Goal: Submit feedback/report problem

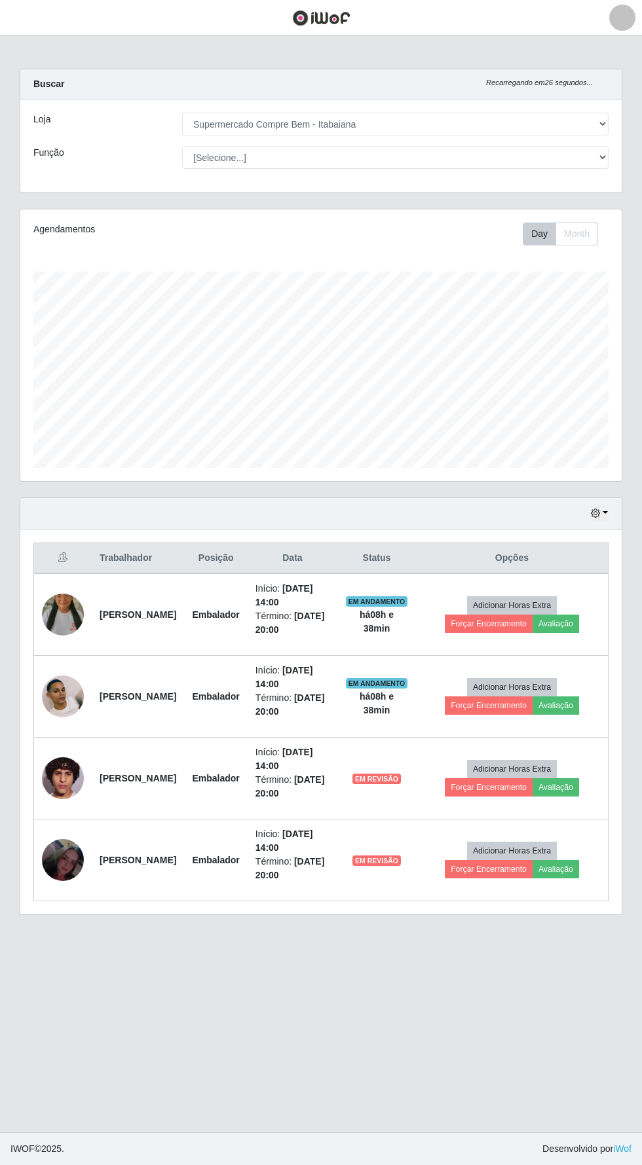
select select "264"
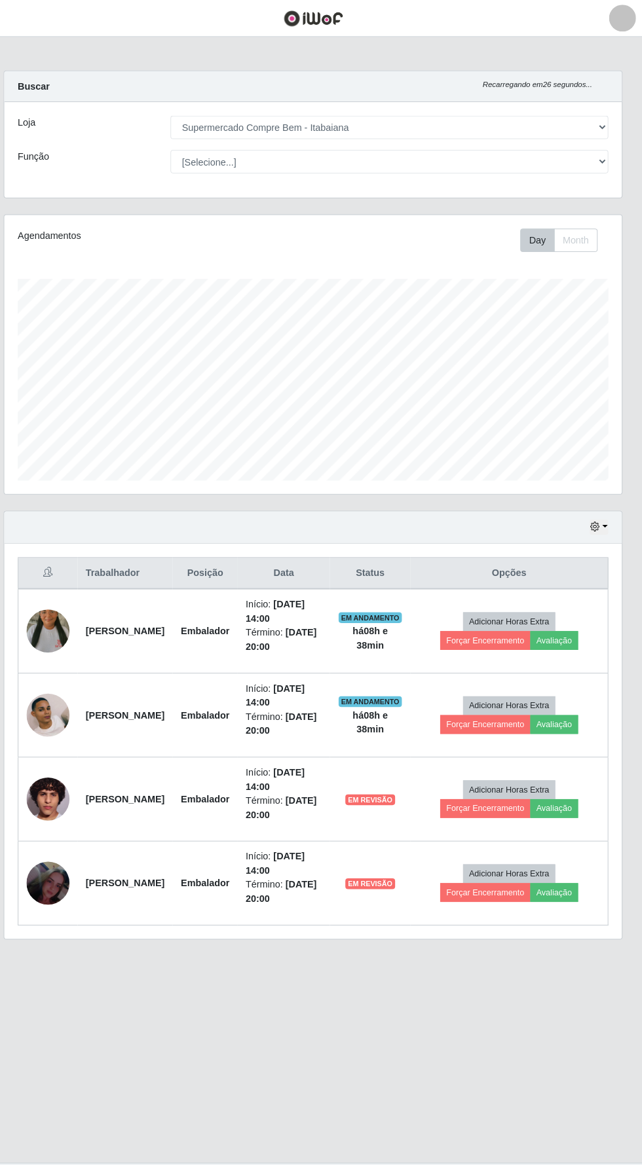
scroll to position [271, 601]
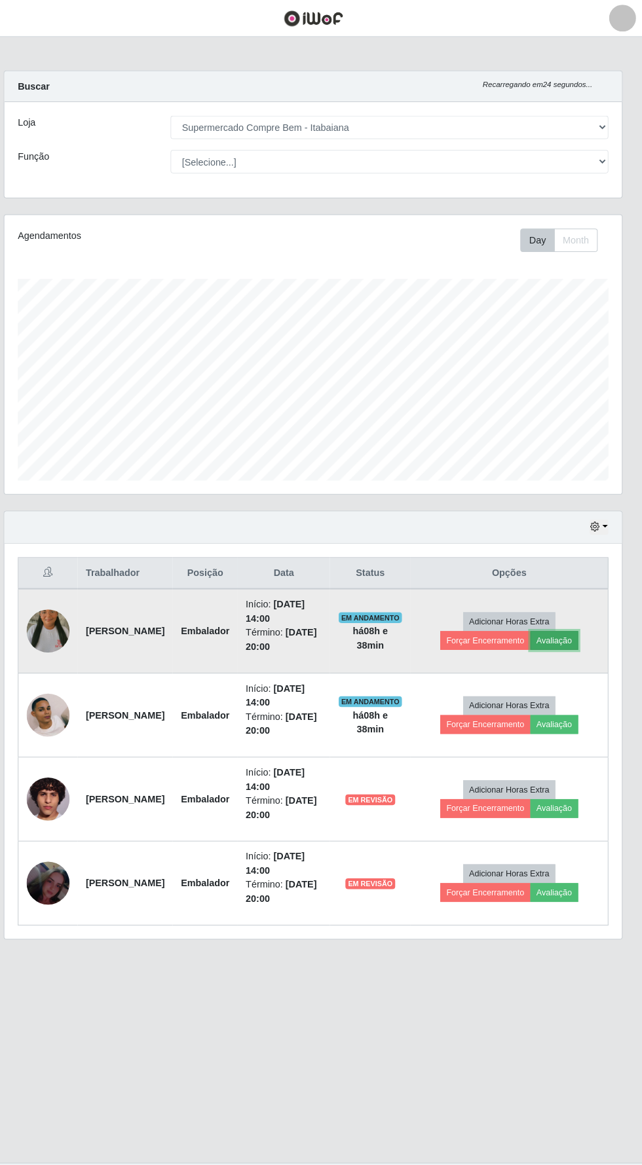
click at [577, 615] on button "Avaliação" at bounding box center [555, 624] width 46 height 18
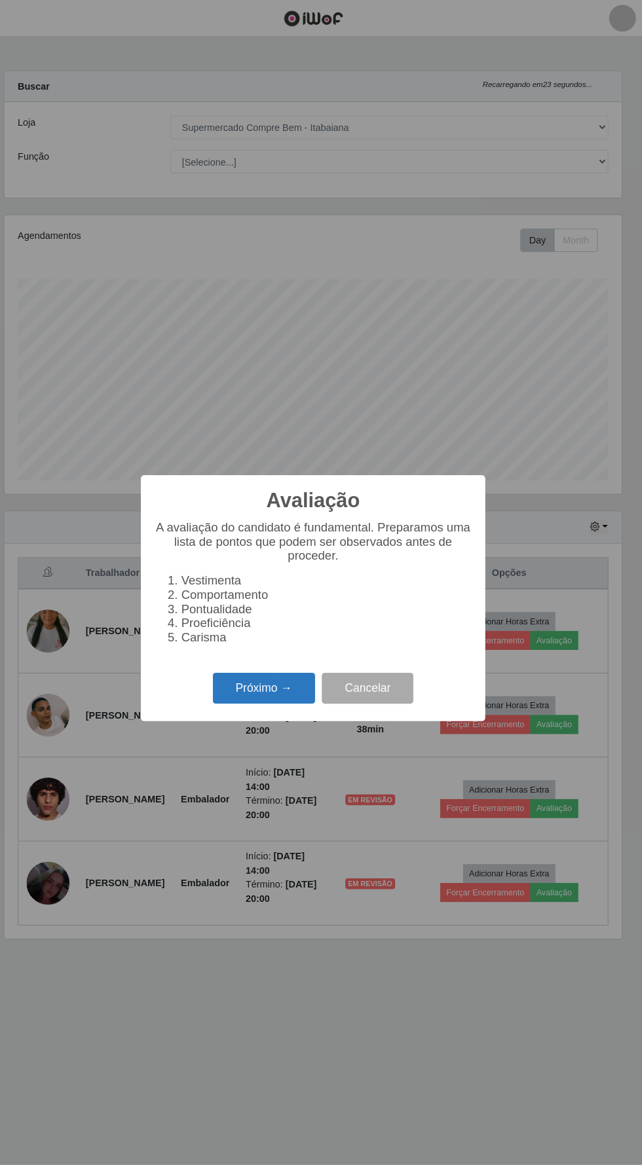
click at [257, 683] on button "Próximo →" at bounding box center [273, 670] width 100 height 31
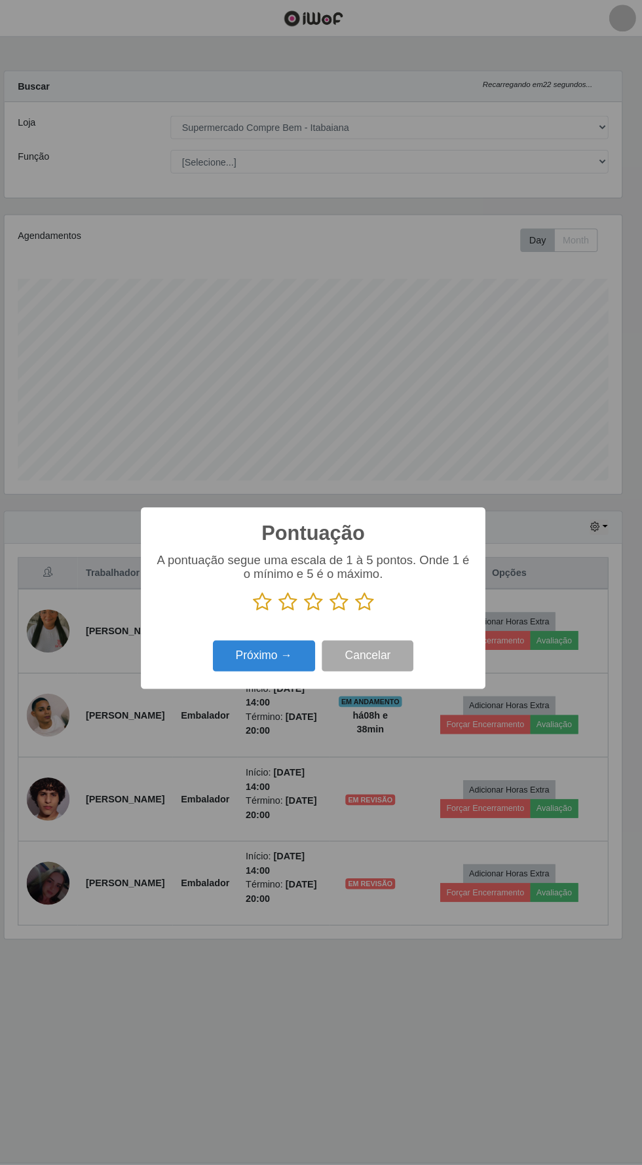
click at [337, 594] on icon at bounding box center [346, 587] width 18 height 20
click at [337, 596] on input "radio" at bounding box center [337, 596] width 0 height 0
click at [264, 637] on button "Próximo →" at bounding box center [273, 639] width 100 height 31
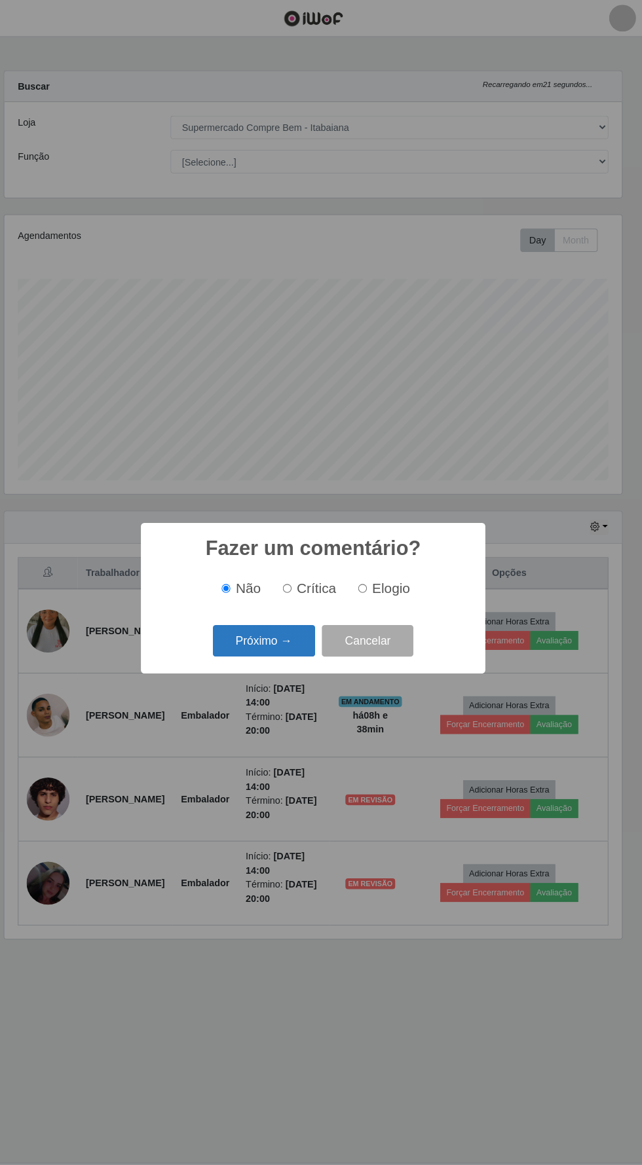
click at [267, 624] on button "Próximo →" at bounding box center [273, 624] width 100 height 31
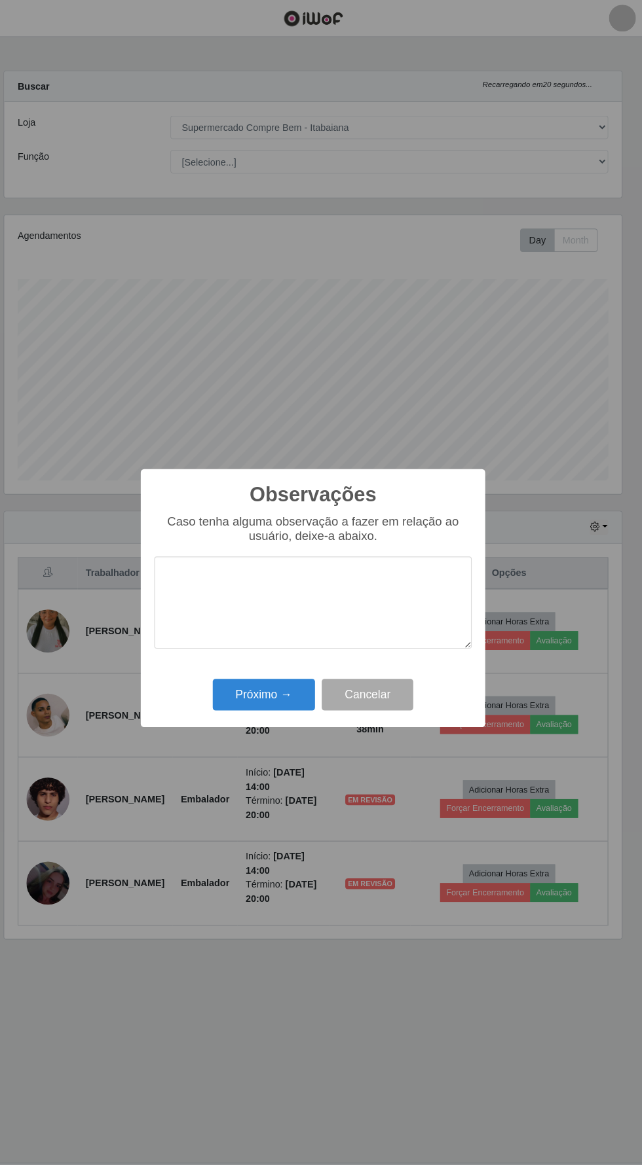
scroll to position [67, 0]
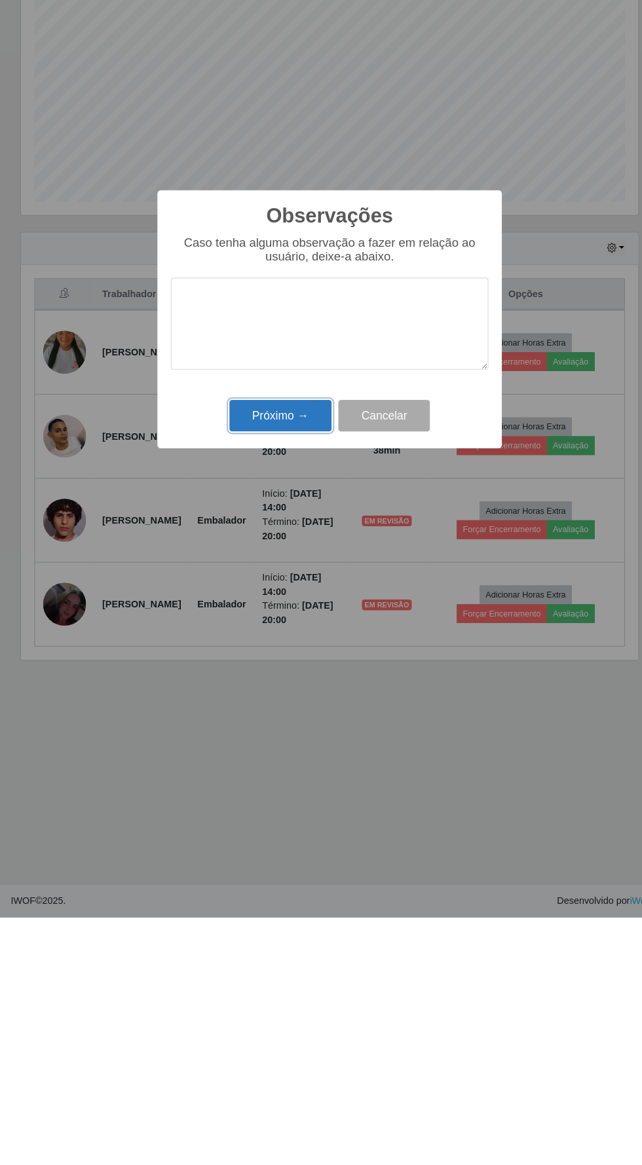
click at [257, 689] on button "Próximo →" at bounding box center [273, 676] width 100 height 31
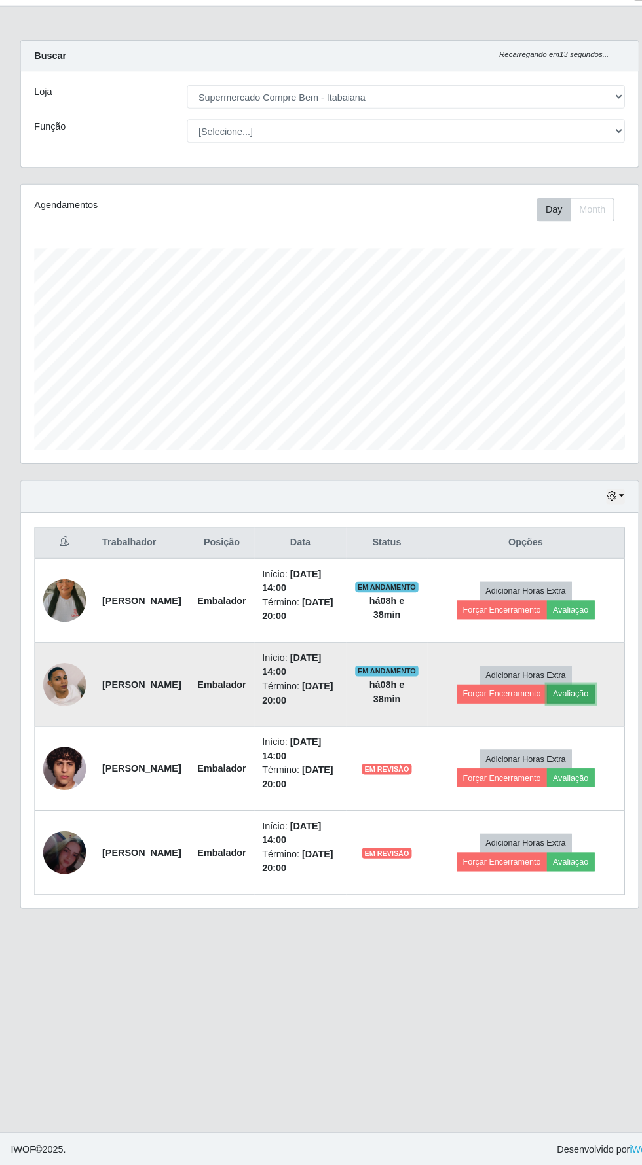
click at [577, 697] on button "Avaliação" at bounding box center [555, 706] width 46 height 18
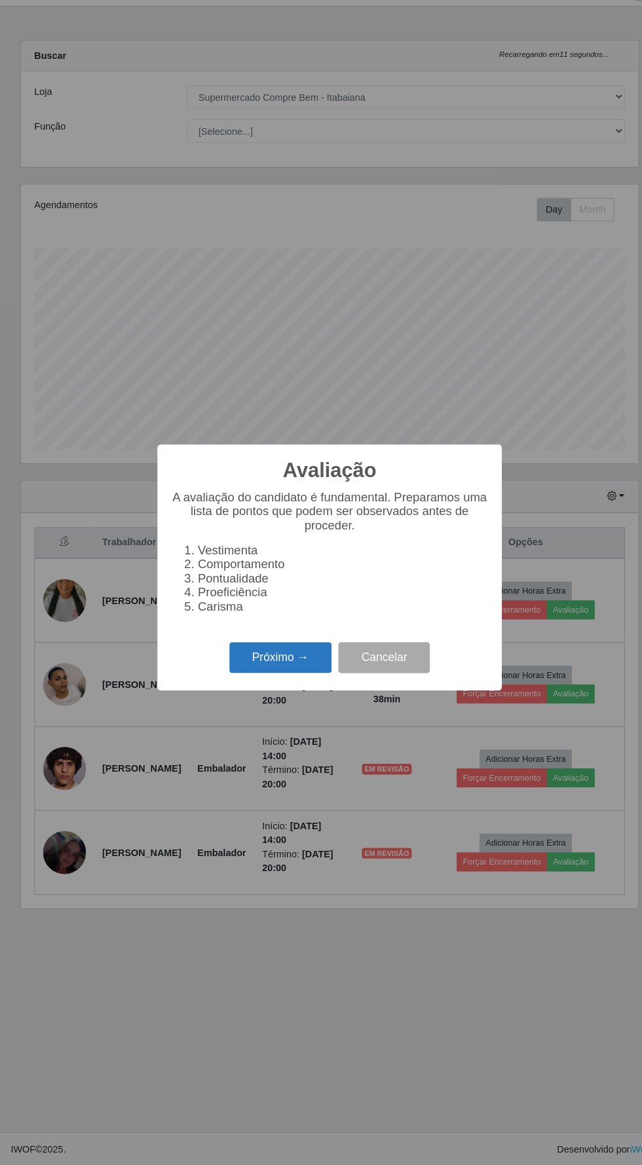
click at [249, 661] on button "Próximo →" at bounding box center [273, 670] width 100 height 31
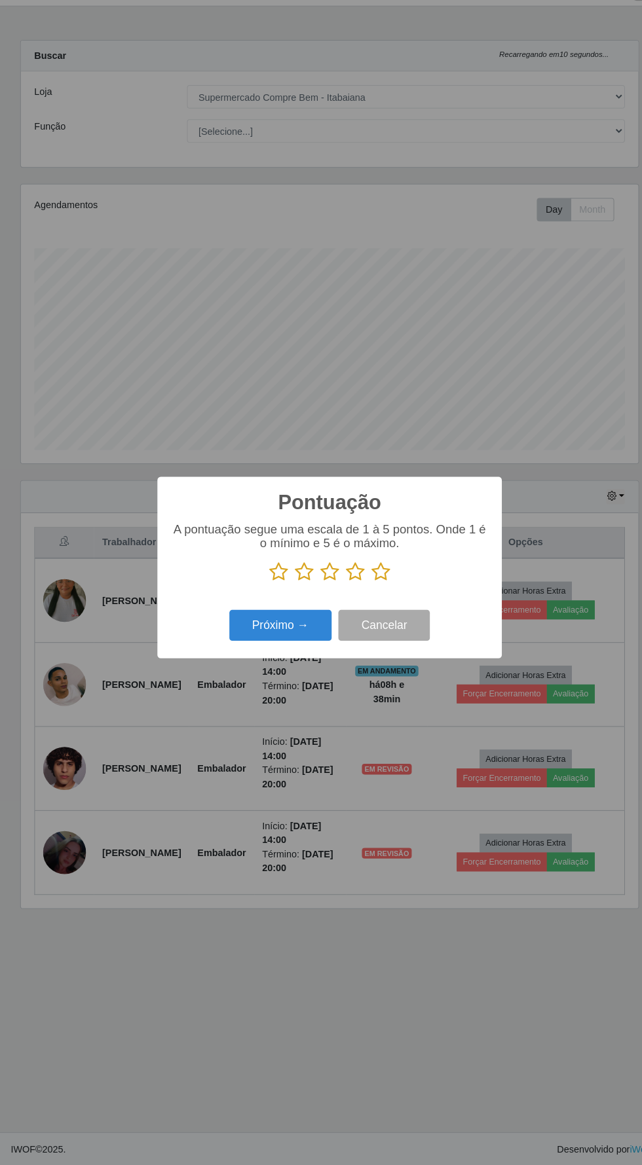
click at [341, 583] on icon at bounding box center [346, 587] width 18 height 20
click at [337, 596] on input "radio" at bounding box center [337, 596] width 0 height 0
click at [255, 645] on button "Próximo →" at bounding box center [273, 639] width 100 height 31
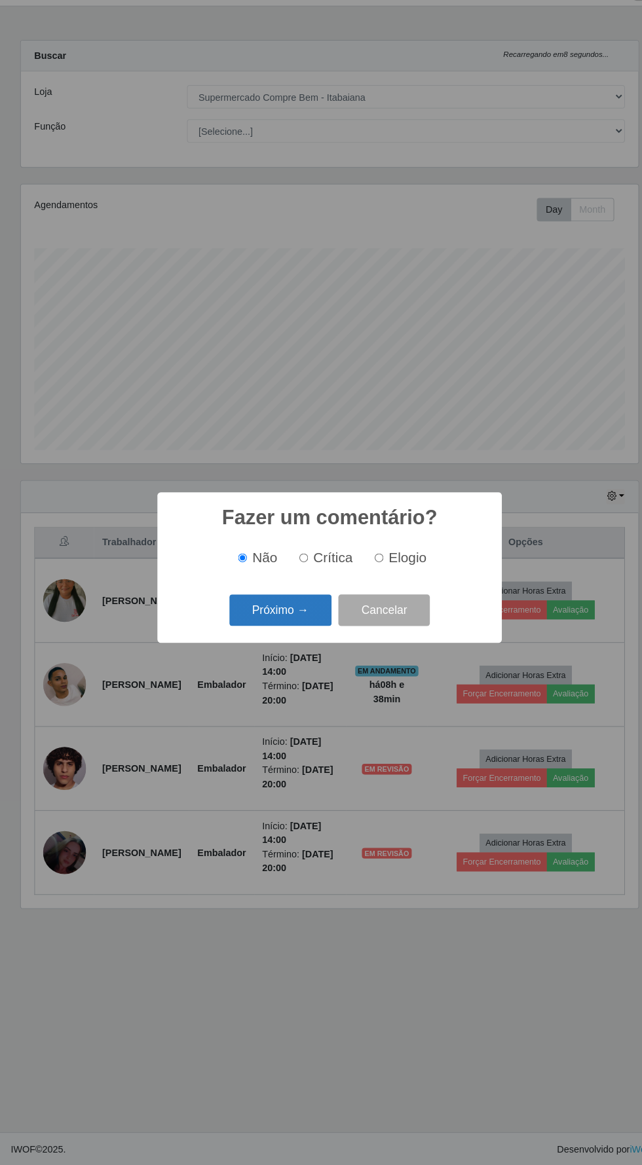
click at [274, 629] on button "Próximo →" at bounding box center [273, 624] width 100 height 31
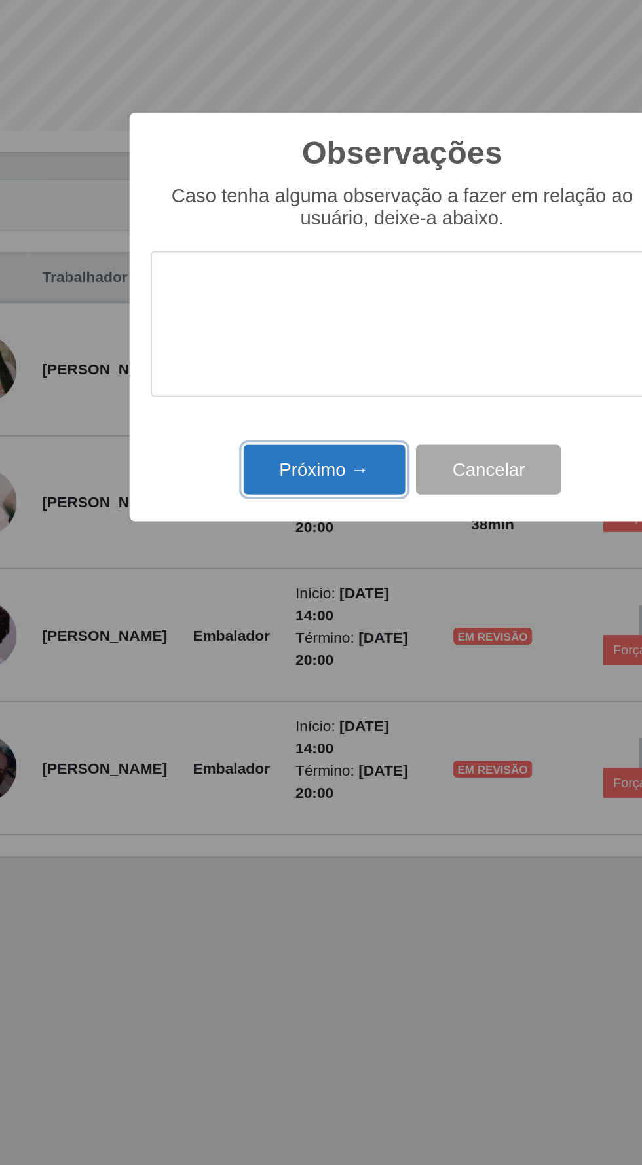
click at [276, 674] on button "Próximo →" at bounding box center [273, 676] width 100 height 31
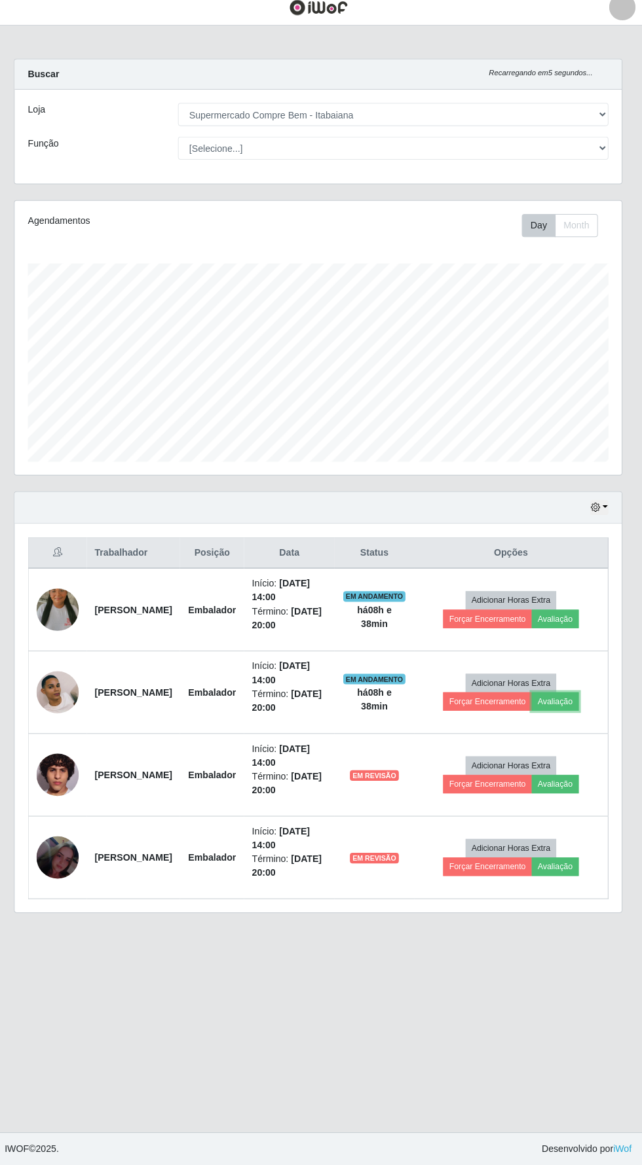
scroll to position [65, 0]
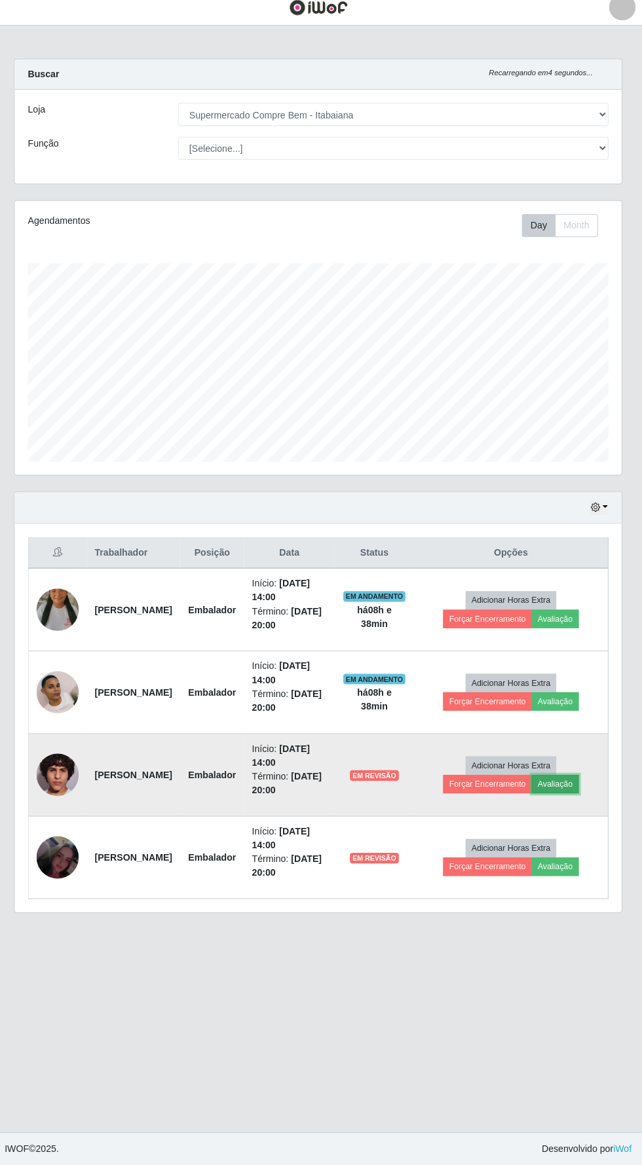
click at [572, 778] on button "Avaliação" at bounding box center [555, 787] width 46 height 18
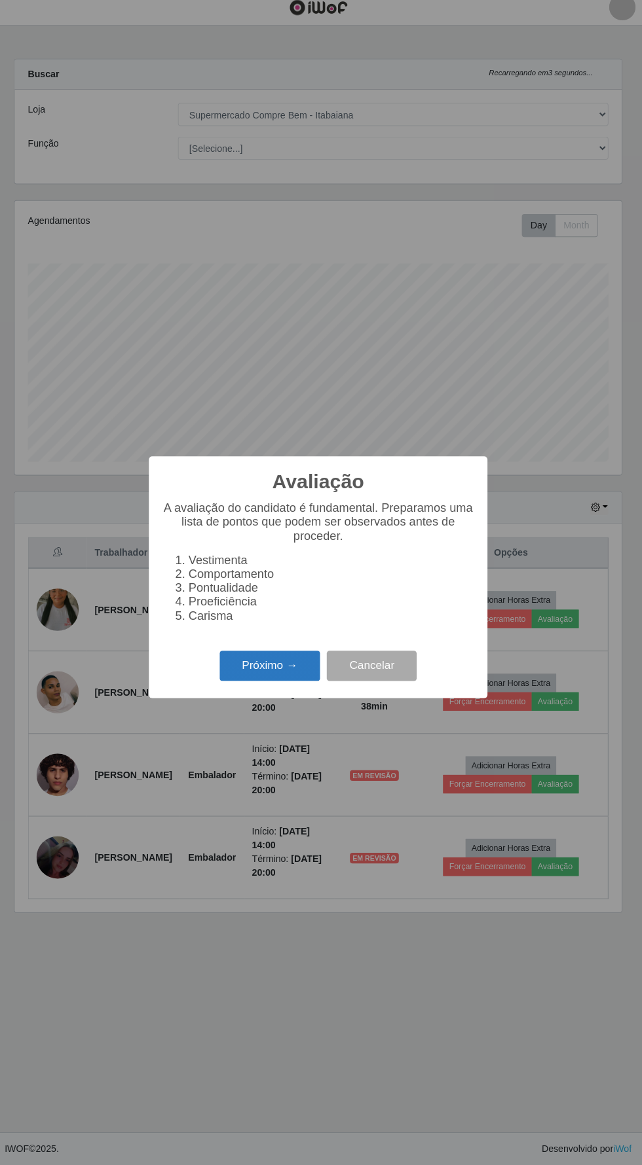
click at [255, 674] on button "Próximo →" at bounding box center [273, 670] width 100 height 31
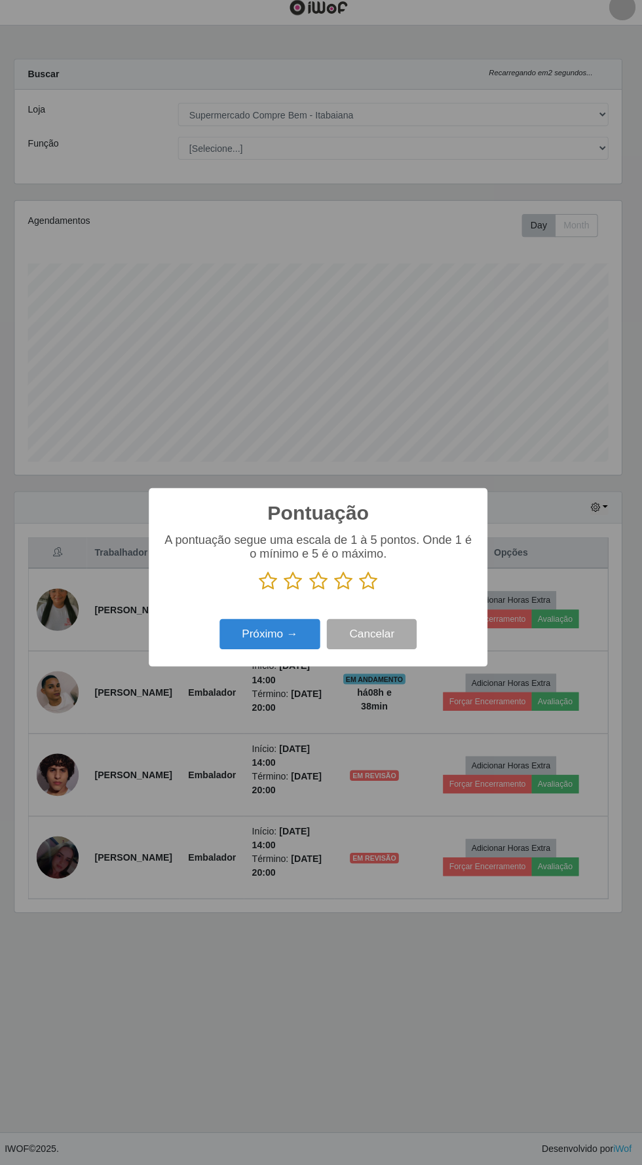
click at [347, 591] on icon at bounding box center [346, 587] width 18 height 20
click at [337, 596] on input "radio" at bounding box center [337, 596] width 0 height 0
click at [270, 636] on button "Próximo →" at bounding box center [273, 639] width 100 height 31
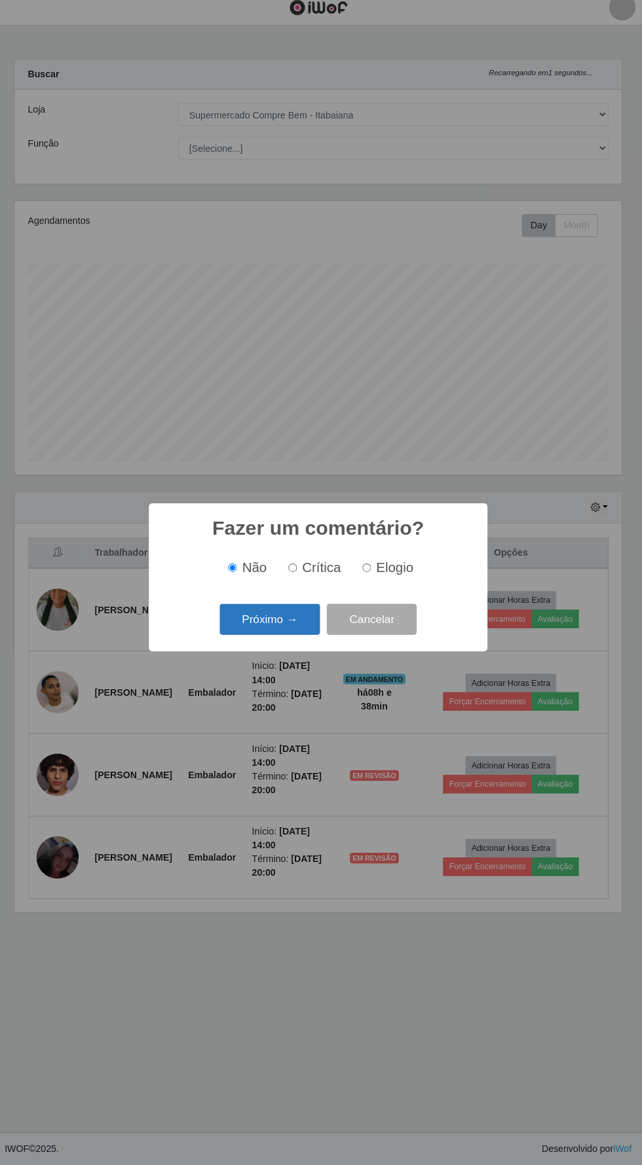
click at [266, 624] on button "Próximo →" at bounding box center [273, 624] width 100 height 31
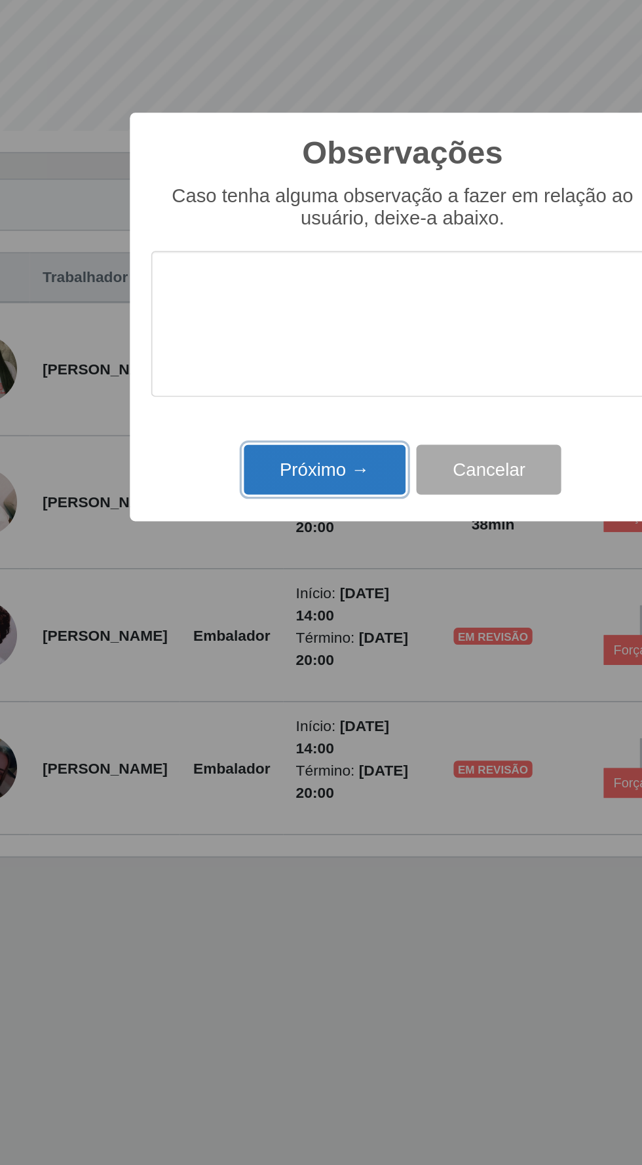
click at [276, 672] on button "Próximo →" at bounding box center [273, 676] width 100 height 31
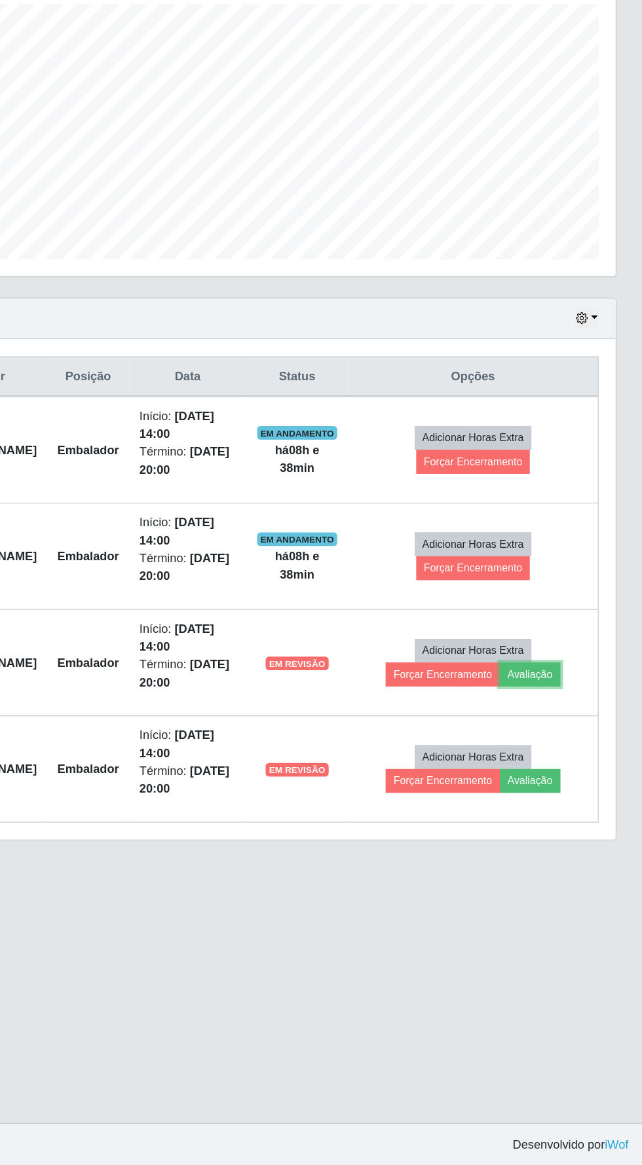
scroll to position [65, 0]
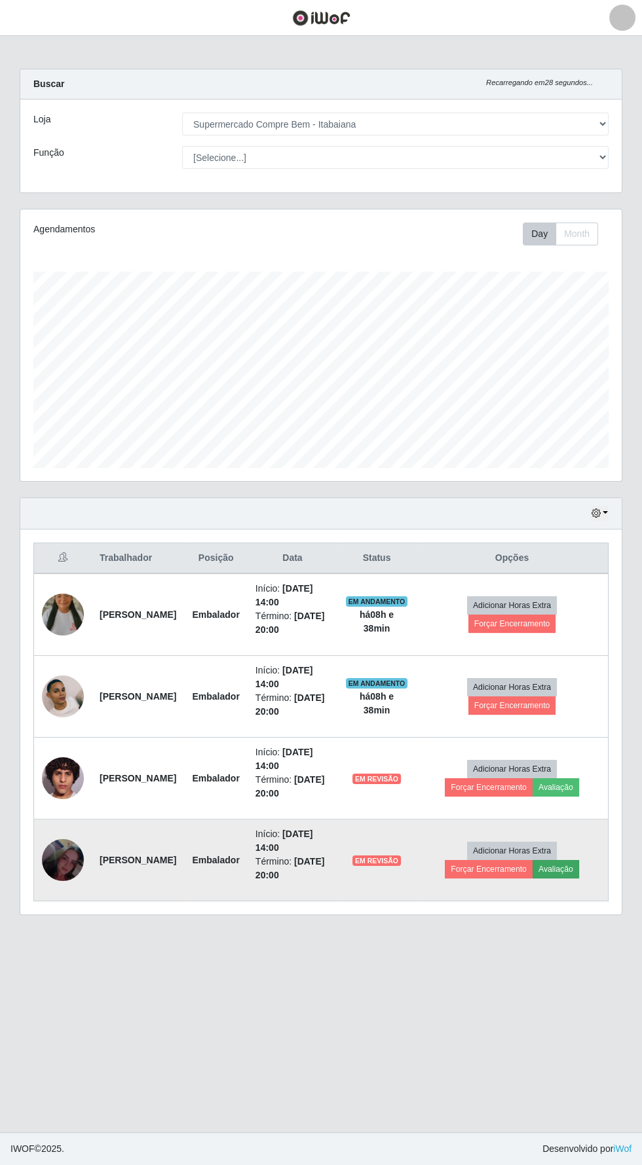
click at [571, 860] on button "Avaliação" at bounding box center [555, 869] width 46 height 18
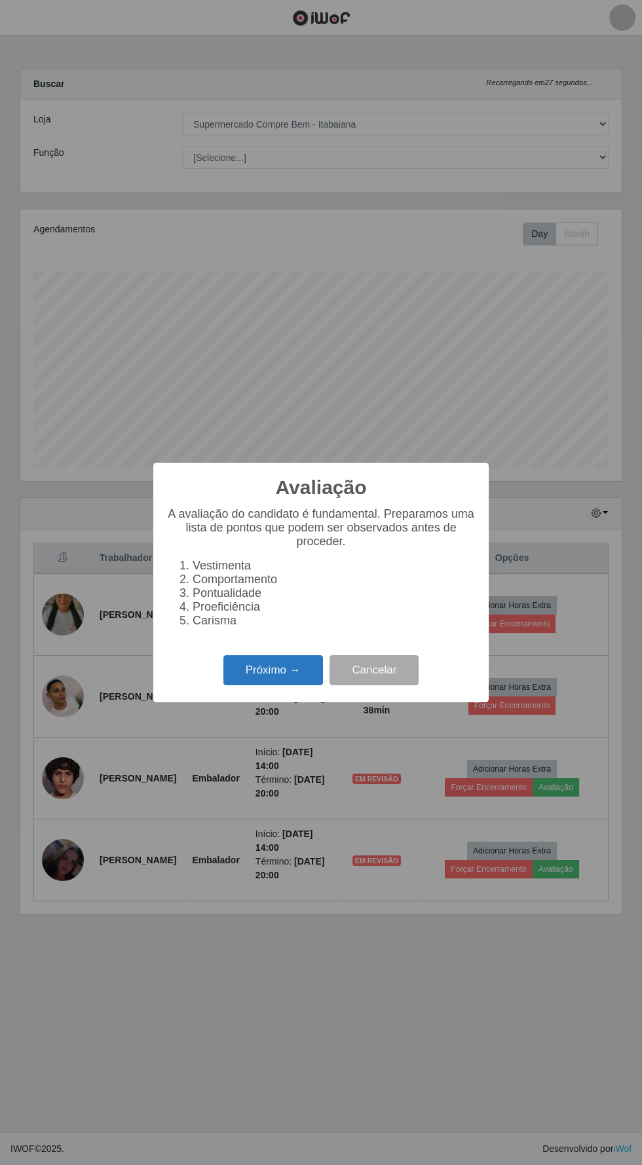
click at [263, 675] on button "Próximo →" at bounding box center [273, 670] width 100 height 31
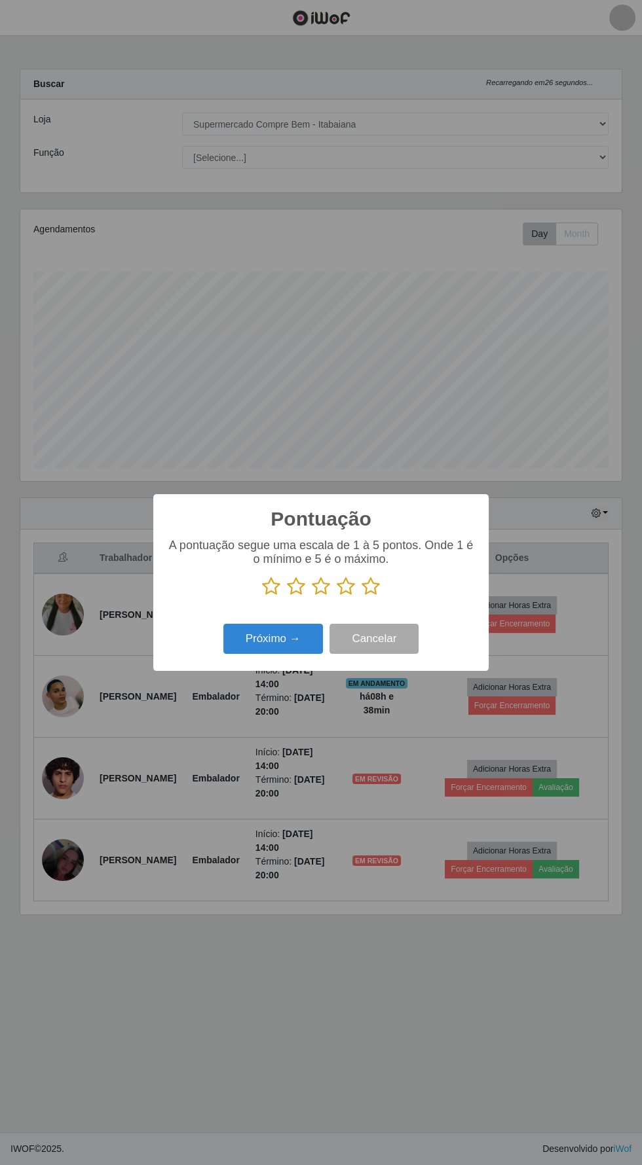
click at [348, 583] on icon at bounding box center [346, 587] width 18 height 20
click at [337, 596] on input "radio" at bounding box center [337, 596] width 0 height 0
click at [367, 582] on icon at bounding box center [370, 587] width 18 height 20
click at [361, 596] on input "radio" at bounding box center [361, 596] width 0 height 0
click at [266, 634] on button "Próximo →" at bounding box center [273, 639] width 100 height 31
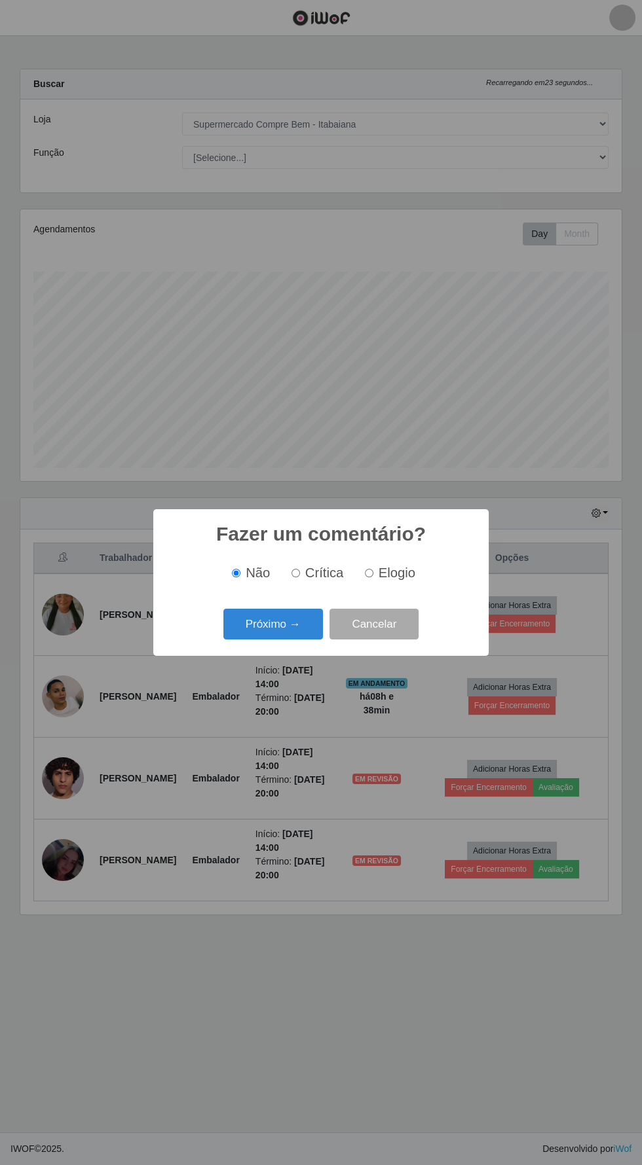
click at [255, 629] on button "Próximo →" at bounding box center [273, 624] width 100 height 31
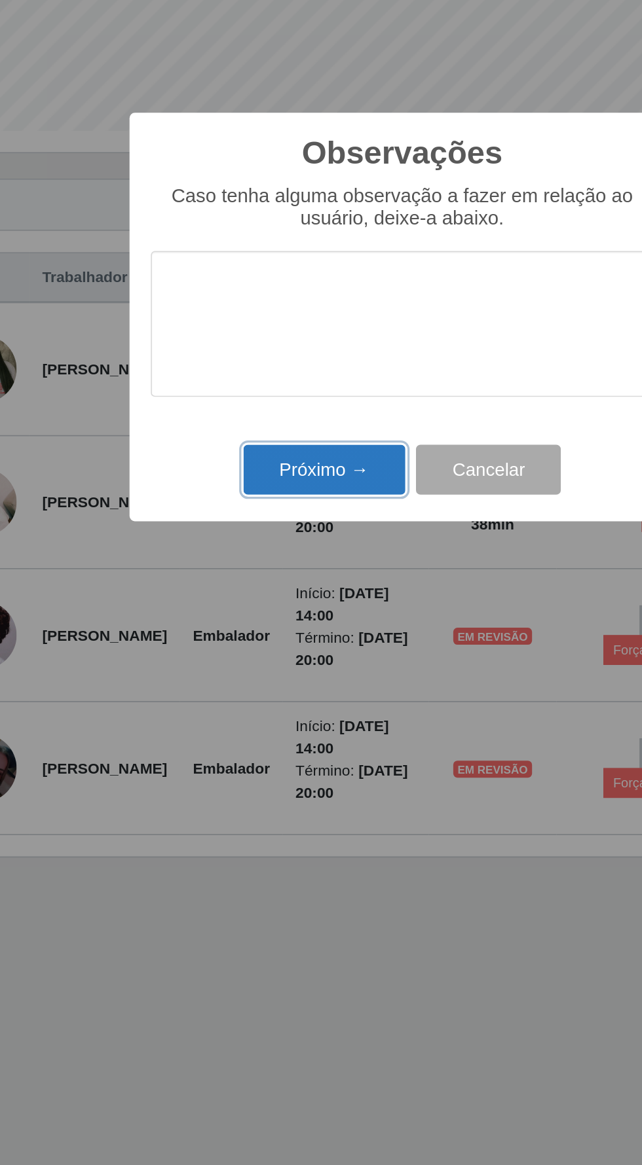
click at [272, 667] on button "Próximo →" at bounding box center [273, 676] width 100 height 31
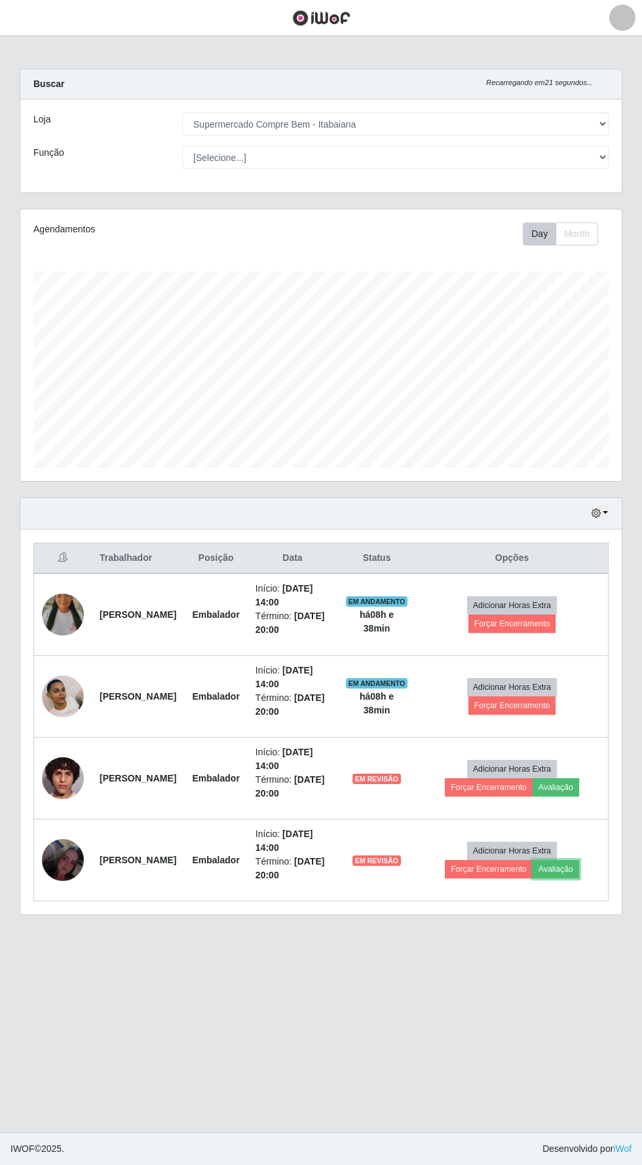
scroll to position [89, 0]
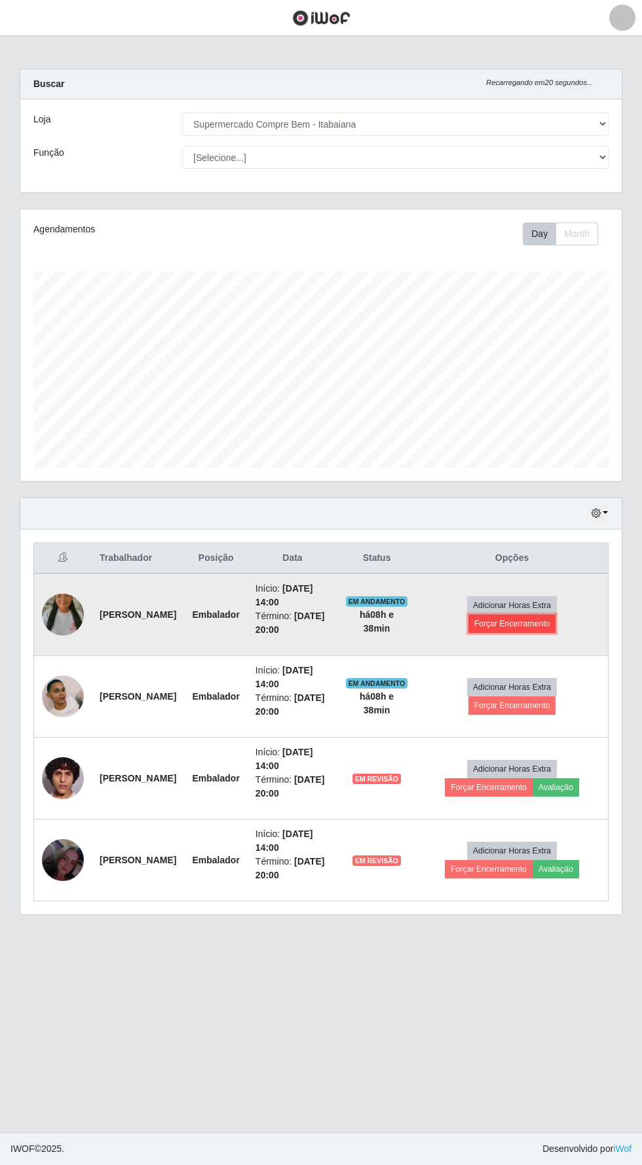
click at [553, 615] on button "Forçar Encerramento" at bounding box center [512, 624] width 88 height 18
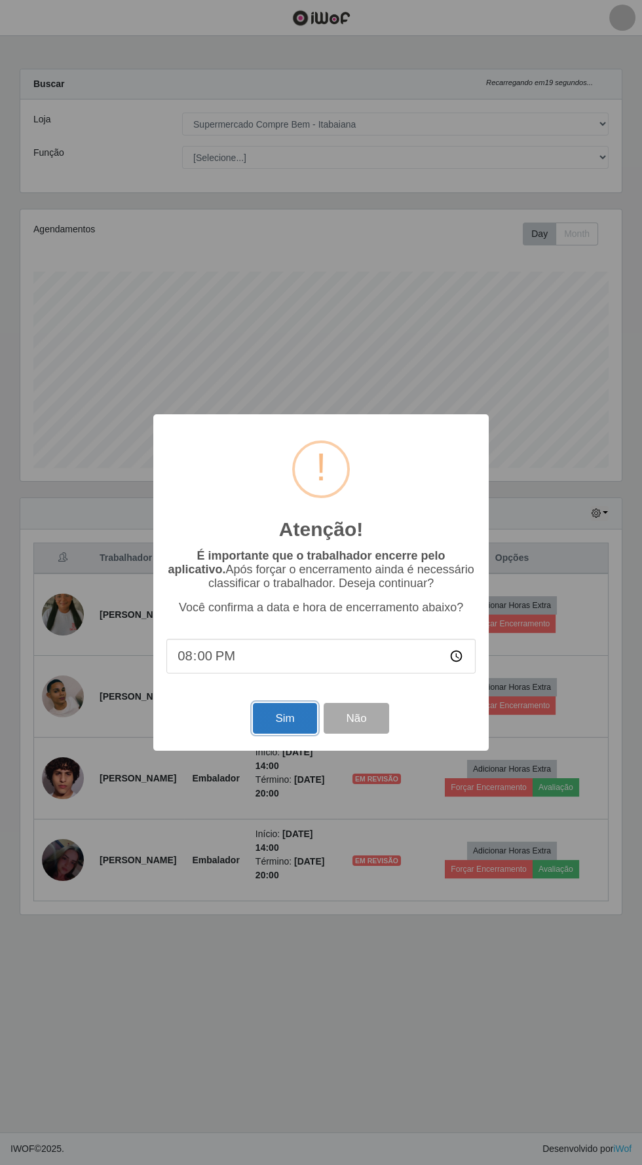
click at [274, 722] on button "Sim" at bounding box center [285, 718] width 64 height 31
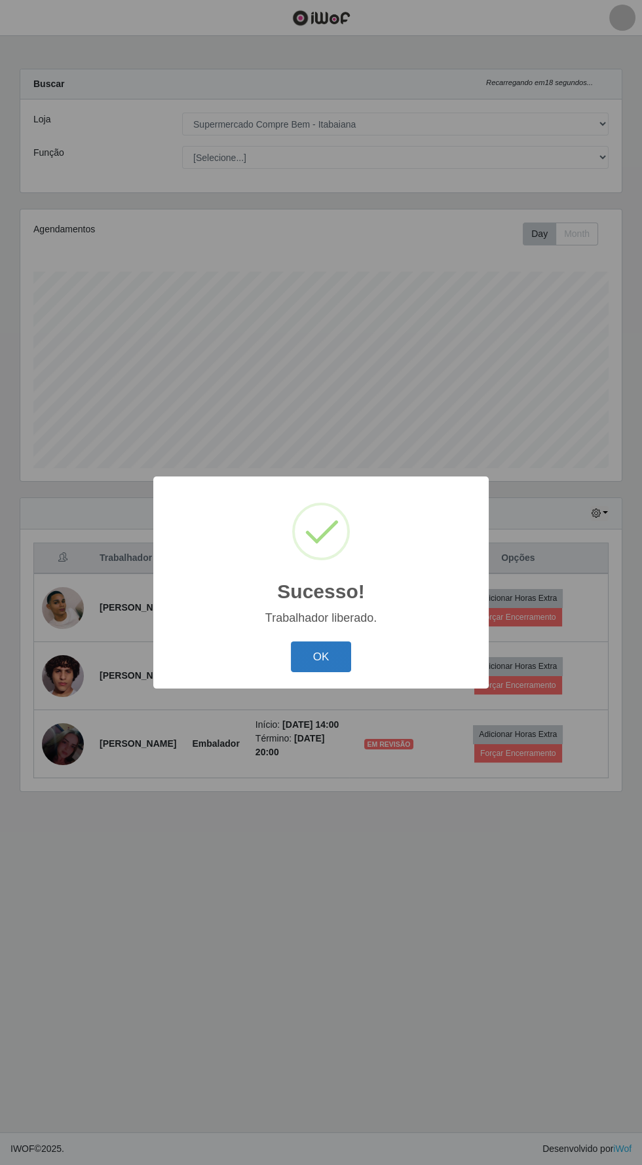
click at [313, 653] on button "OK" at bounding box center [321, 657] width 61 height 31
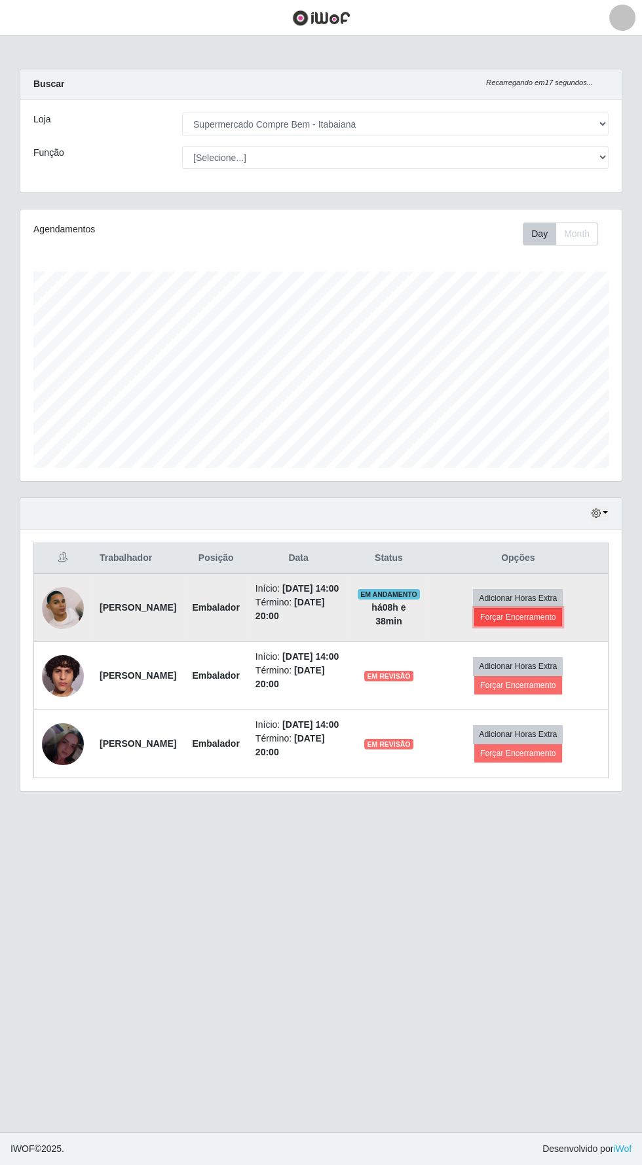
click at [549, 608] on button "Forçar Encerramento" at bounding box center [518, 617] width 88 height 18
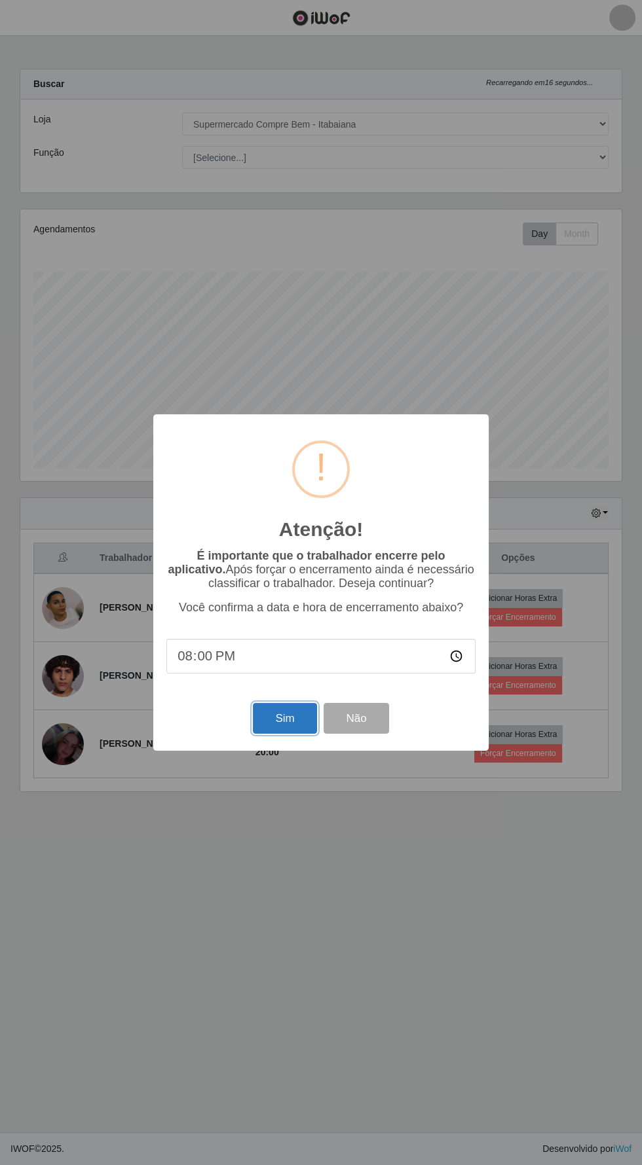
click at [273, 725] on button "Sim" at bounding box center [285, 718] width 64 height 31
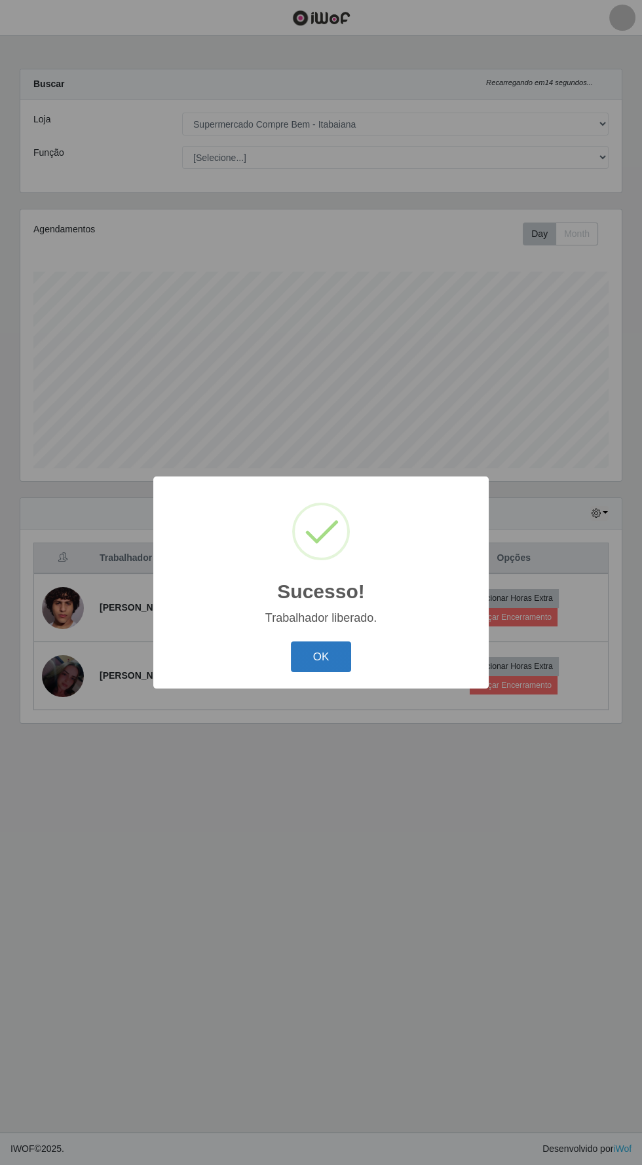
click at [311, 642] on button "OK" at bounding box center [321, 657] width 61 height 31
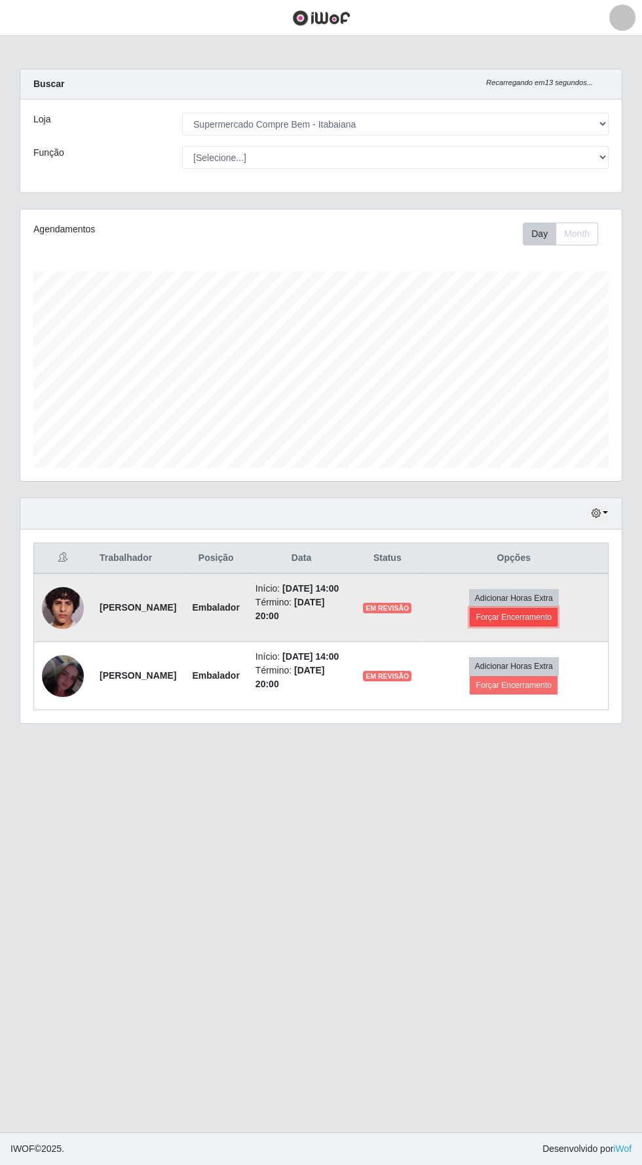
click at [553, 608] on button "Forçar Encerramento" at bounding box center [513, 617] width 88 height 18
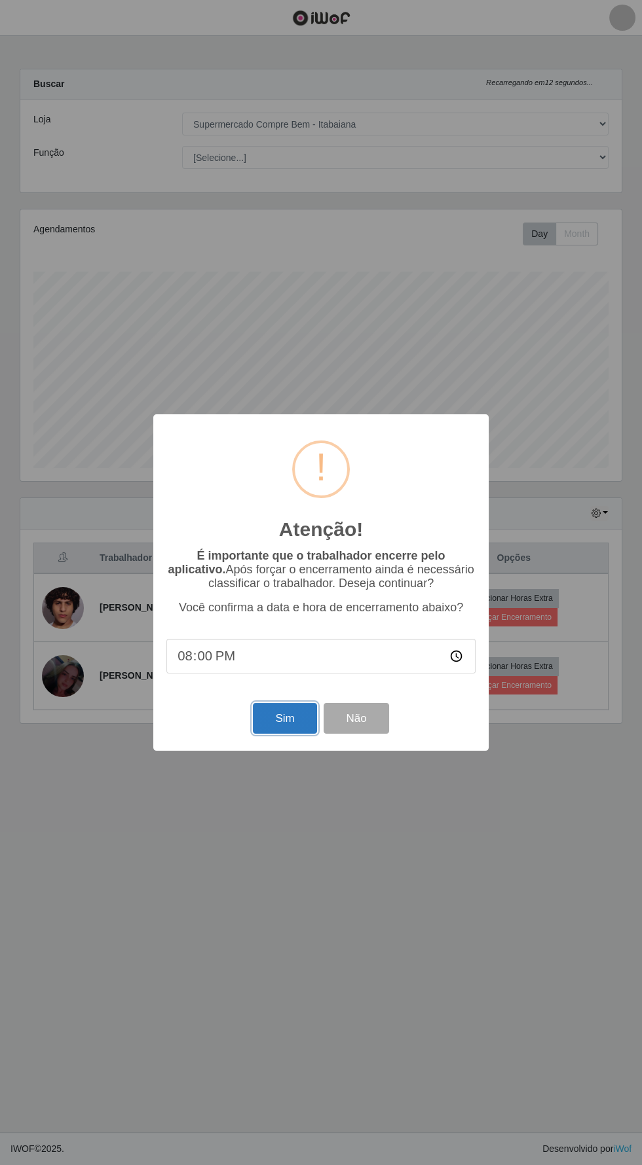
click at [278, 712] on button "Sim" at bounding box center [285, 718] width 64 height 31
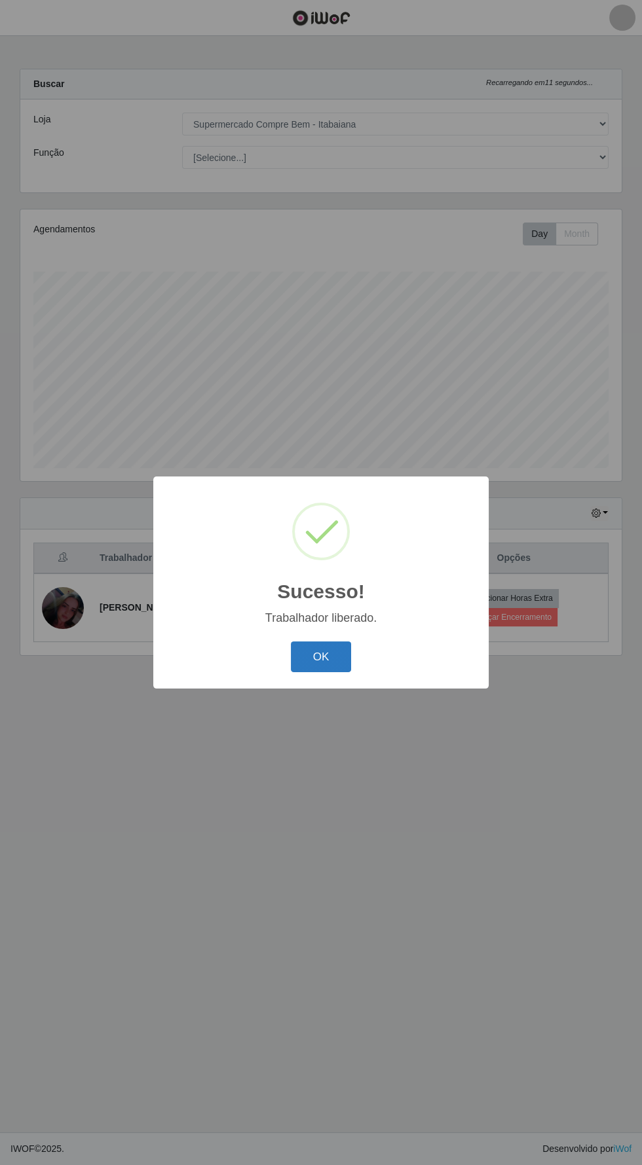
click at [310, 649] on button "OK" at bounding box center [321, 657] width 61 height 31
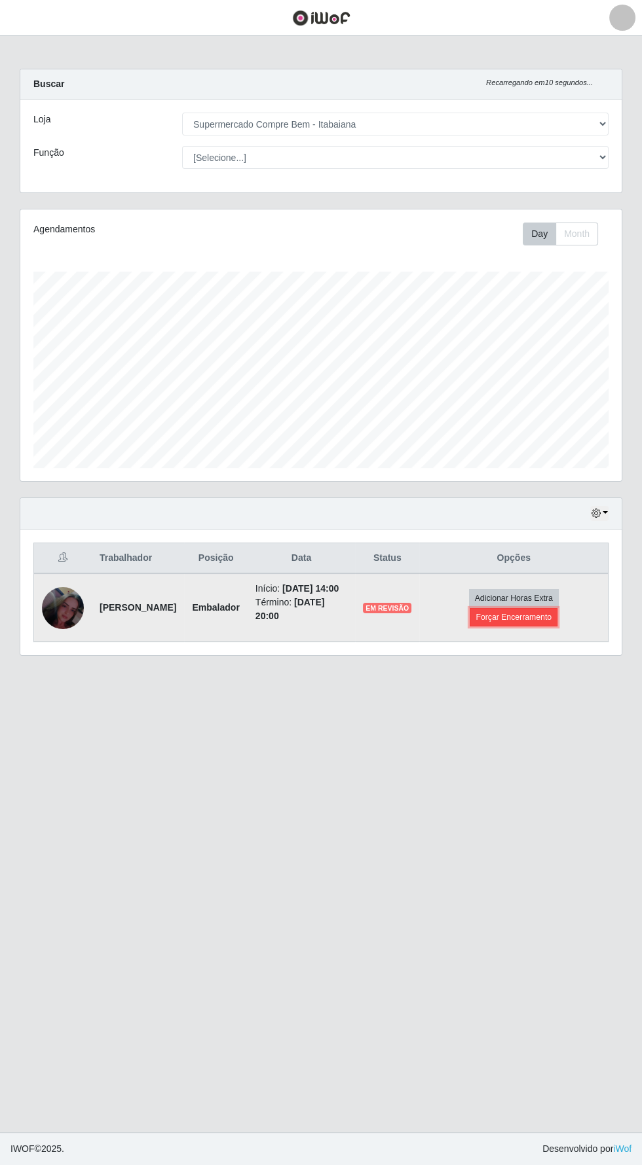
click at [553, 608] on button "Forçar Encerramento" at bounding box center [513, 617] width 88 height 18
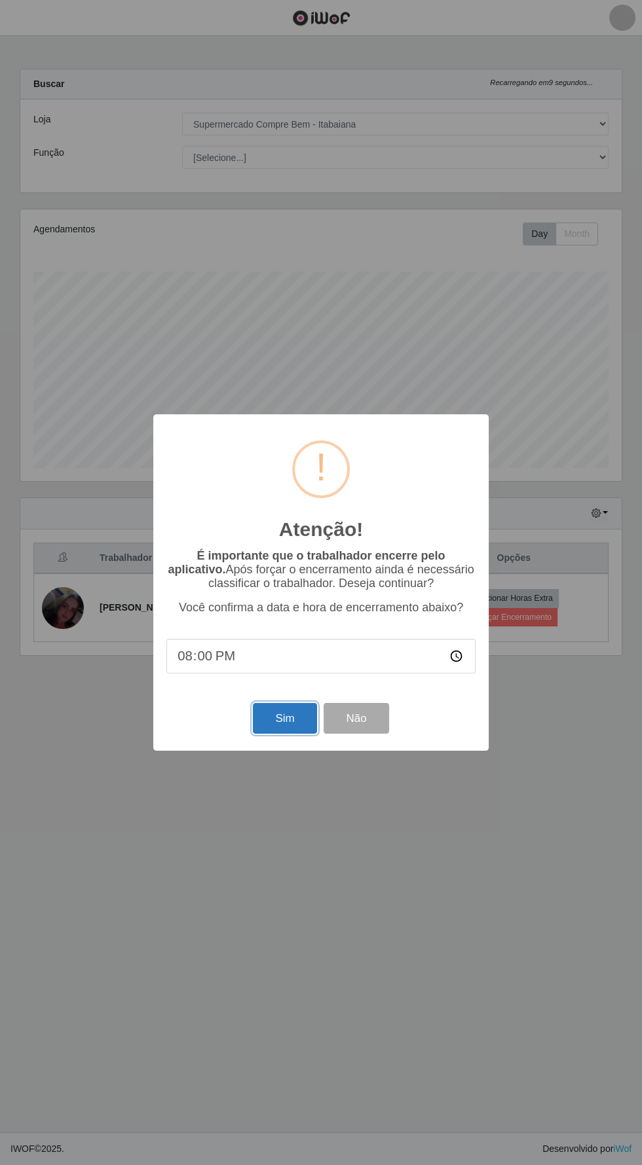
click at [274, 720] on button "Sim" at bounding box center [285, 718] width 64 height 31
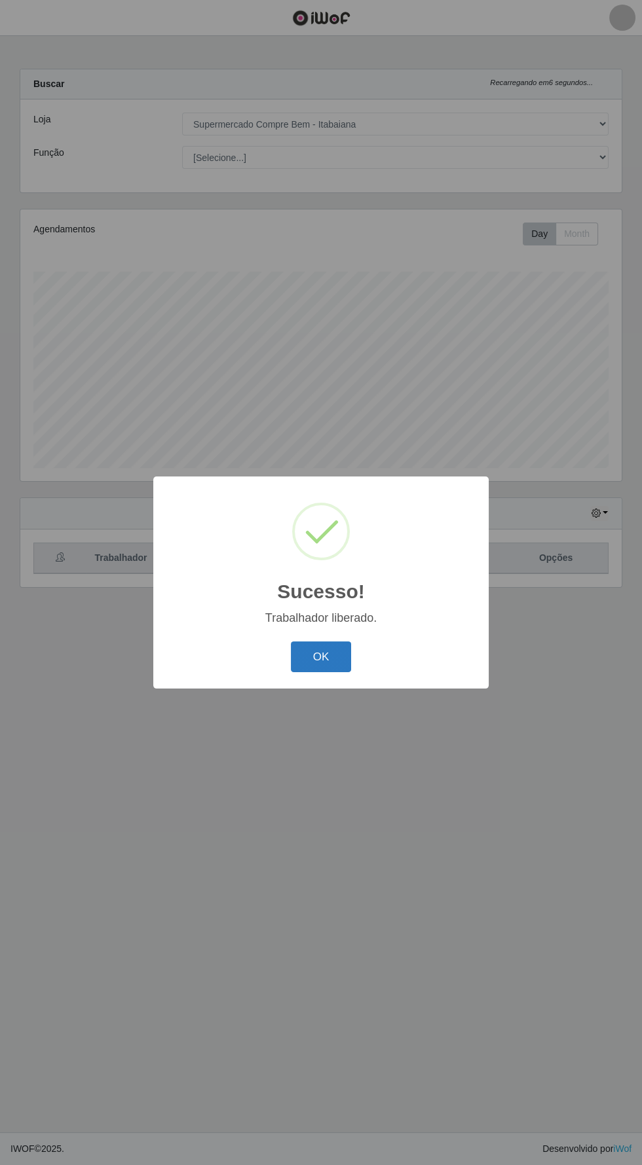
click at [320, 655] on button "OK" at bounding box center [321, 657] width 61 height 31
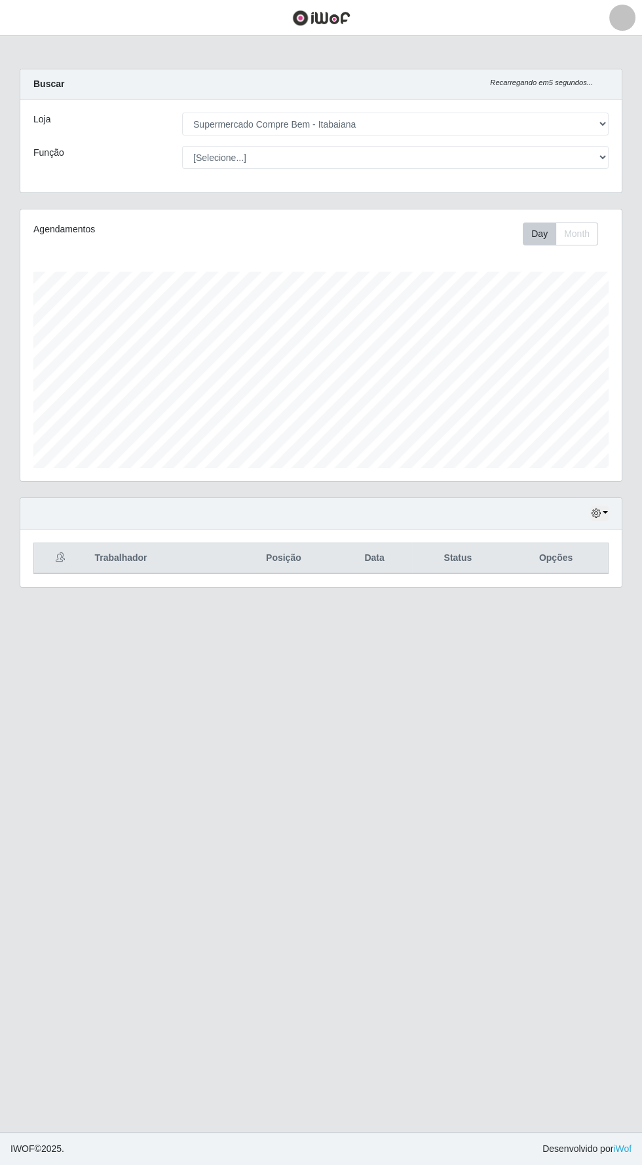
scroll to position [0, 0]
